Goal: Obtain resource: Obtain resource

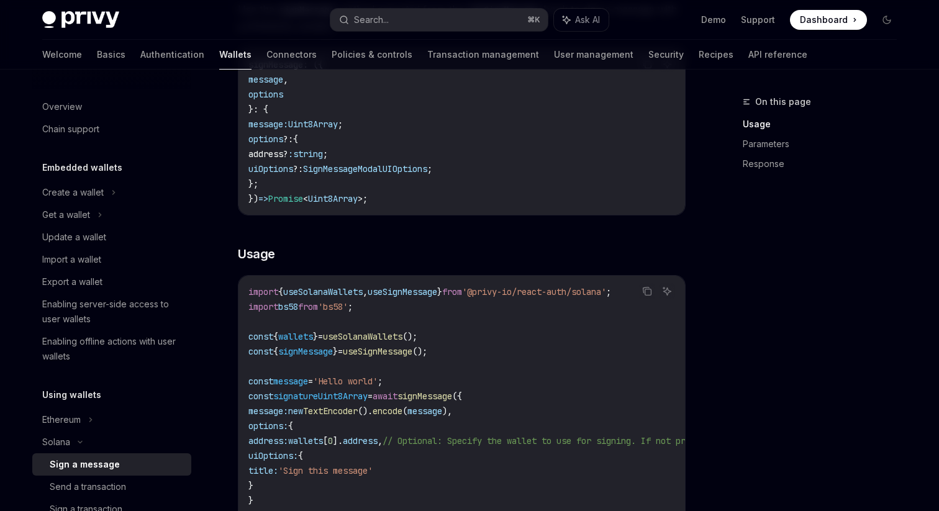
scroll to position [210, 0]
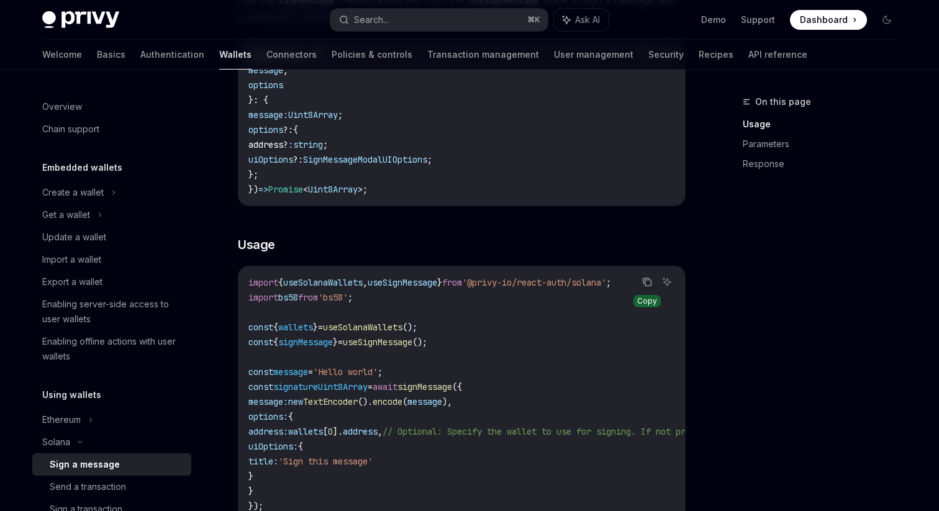
click at [644, 281] on icon "Copy the contents from the code block" at bounding box center [647, 282] width 10 height 10
drag, startPoint x: 249, startPoint y: 284, endPoint x: 640, endPoint y: 280, distance: 390.7
click at [640, 280] on div "Copy Ask AI import { useSolanaWallets , useSignMessage } from '@privy-io/react-…" at bounding box center [462, 402] width 448 height 272
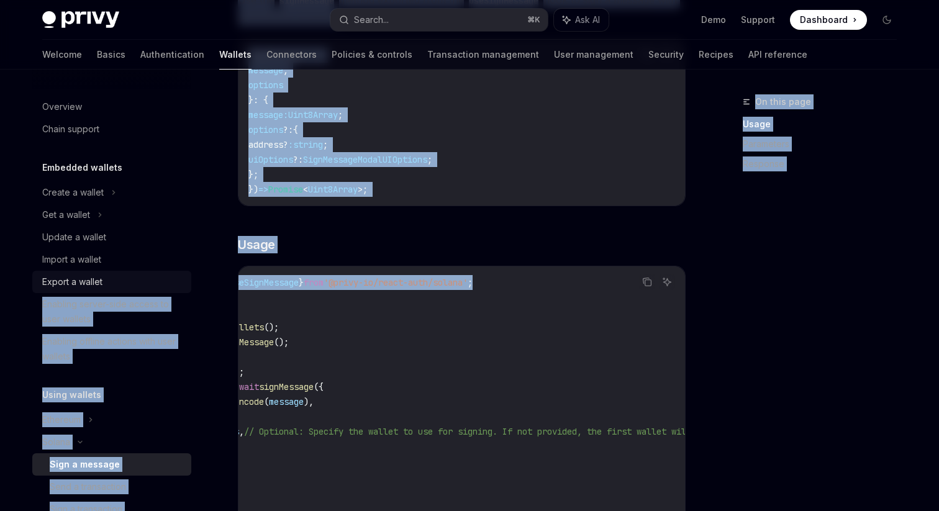
scroll to position [0, 0]
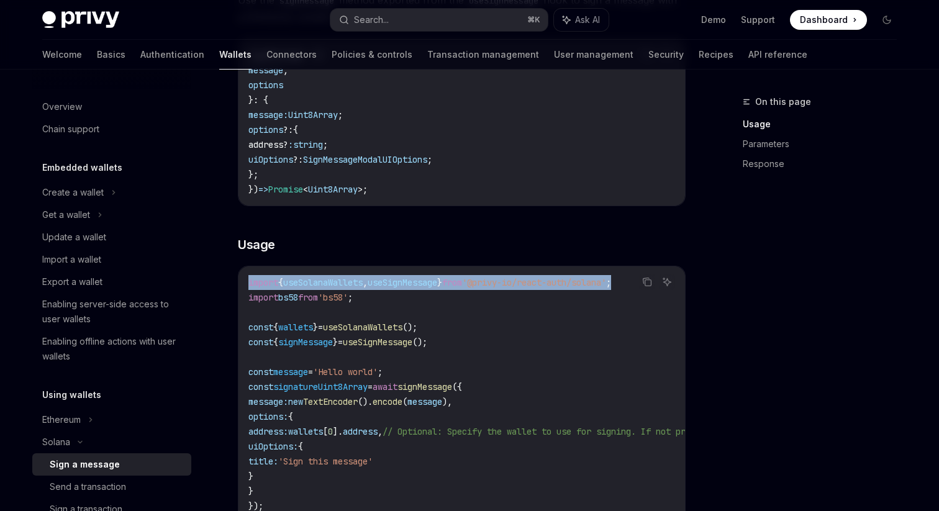
drag, startPoint x: 522, startPoint y: 284, endPoint x: 241, endPoint y: 288, distance: 281.4
click at [242, 288] on div "import { useSolanaWallets , useSignMessage } from '@privy-io/react-auth/solana'…" at bounding box center [462, 401] width 447 height 271
copy span "import { useSolanaWallets , useSignMessage } from '@privy-io/react-auth/solana'…"
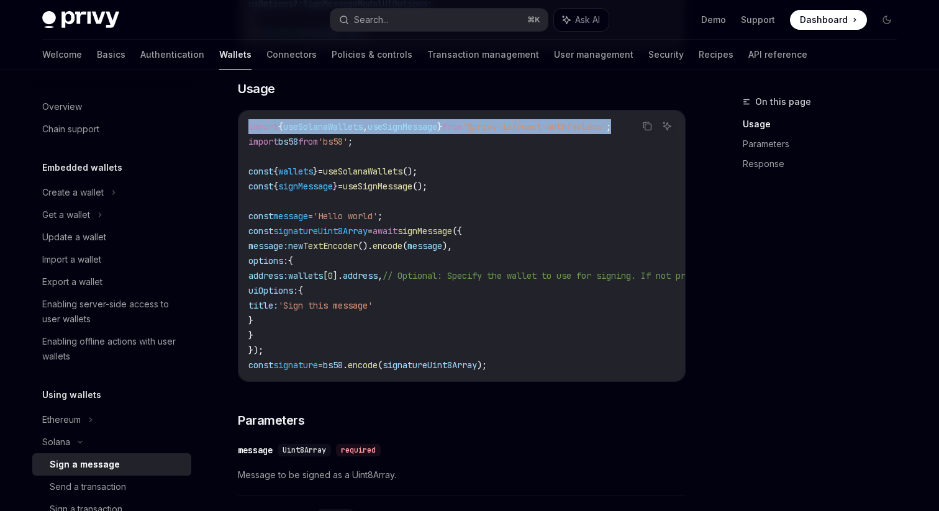
scroll to position [348, 0]
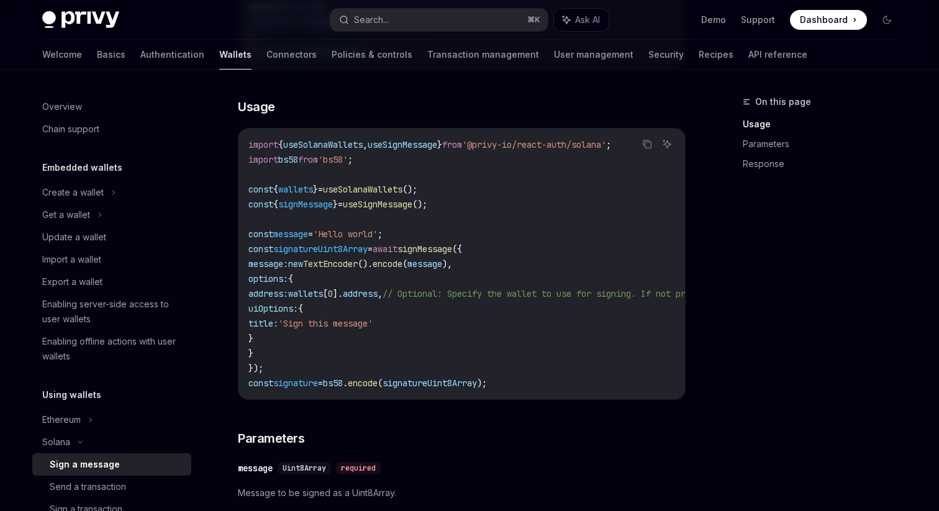
click at [284, 342] on code "import { useSolanaWallets , useSignMessage } from '@privy-io/react-auth/solana'…" at bounding box center [576, 263] width 656 height 253
click at [317, 349] on code "import { useSolanaWallets , useSignMessage } from '@privy-io/react-auth/solana'…" at bounding box center [576, 263] width 656 height 253
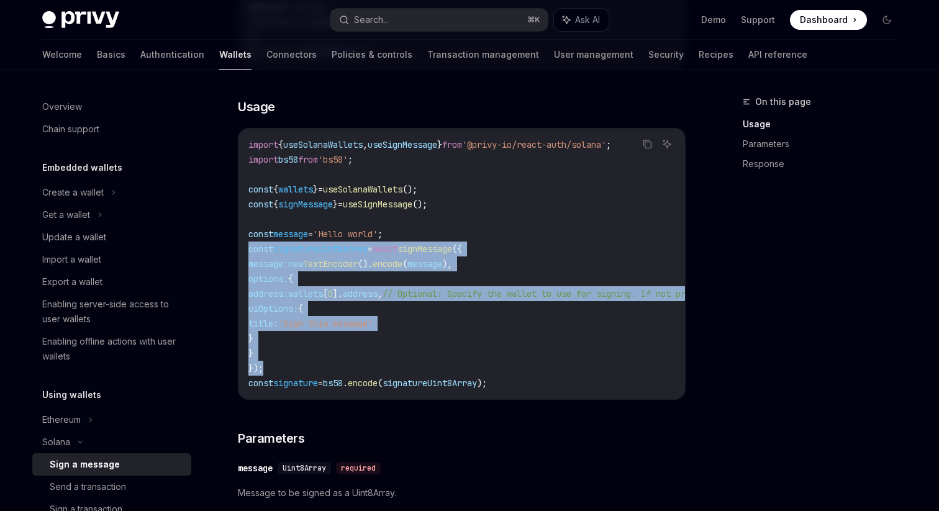
drag, startPoint x: 265, startPoint y: 370, endPoint x: 247, endPoint y: 247, distance: 124.3
click at [247, 247] on div "import { useSolanaWallets , useSignMessage } from '@privy-io/react-auth/solana'…" at bounding box center [462, 264] width 447 height 271
copy code "const signatureUint8Array = await signMessage ({ message: new TextEncoder (). e…"
